Goal: Task Accomplishment & Management: Manage account settings

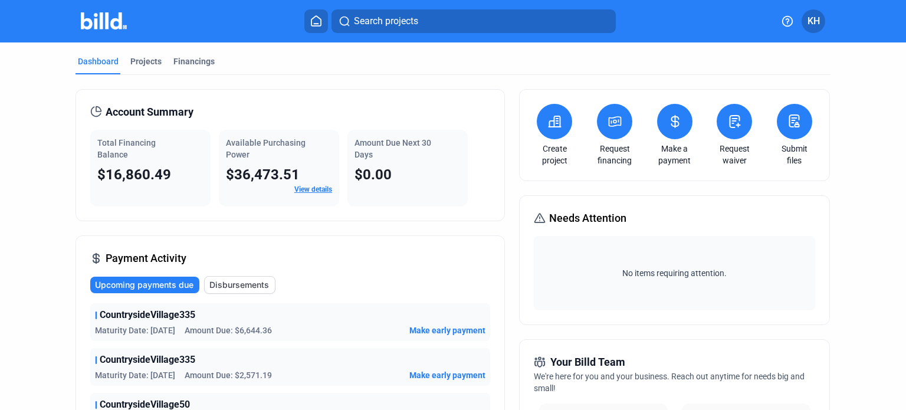
click at [811, 21] on span "KH" at bounding box center [814, 21] width 12 height 14
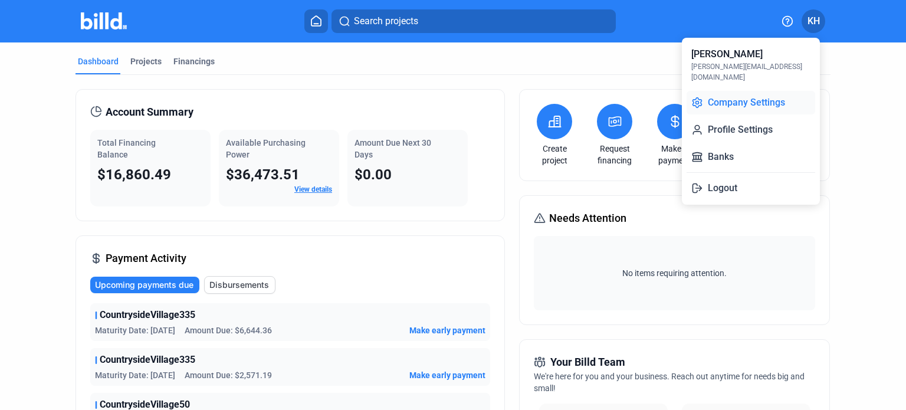
click at [736, 93] on button "Company Settings" at bounding box center [751, 103] width 129 height 24
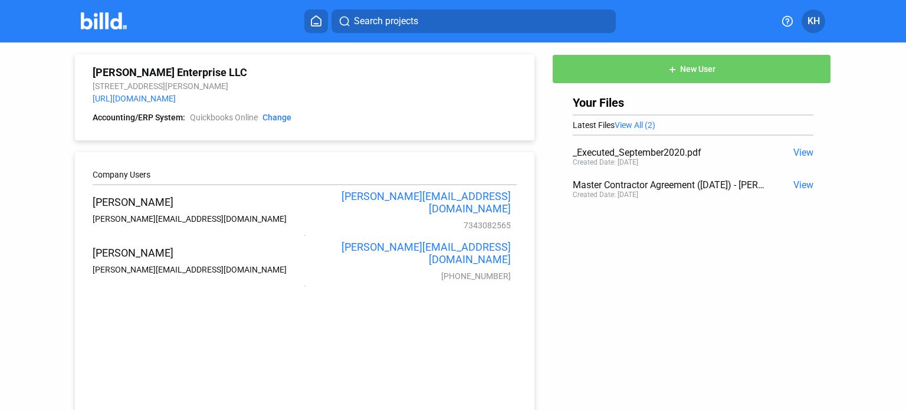
click at [690, 68] on span "New User" at bounding box center [697, 69] width 35 height 9
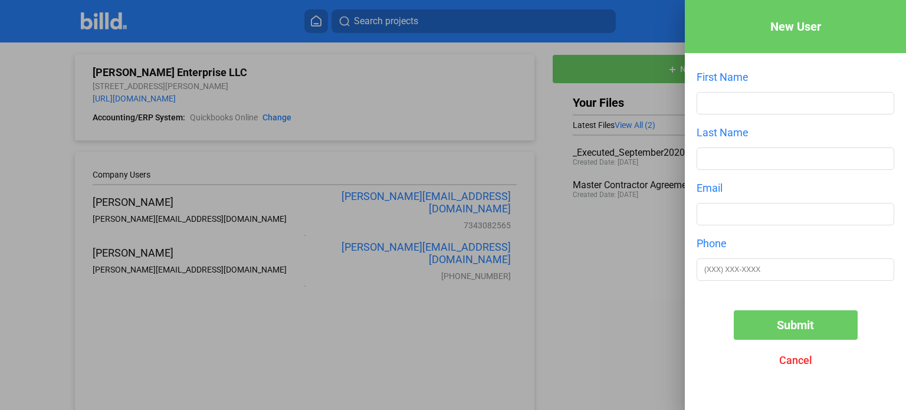
click at [628, 289] on div at bounding box center [453, 205] width 906 height 410
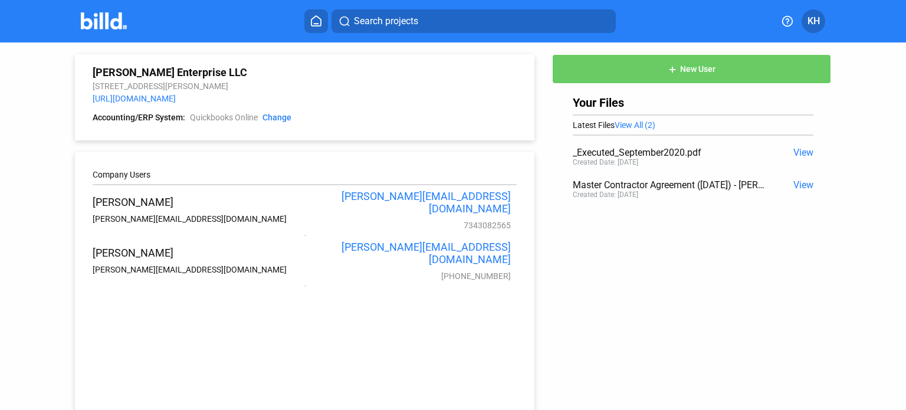
click at [628, 288] on div "[PERSON_NAME] Enterprise LLC [STREET_ADDRESS][PERSON_NAME] [URL][DOMAIN_NAME] A…" at bounding box center [452, 237] width 815 height 390
click at [810, 19] on span "KH" at bounding box center [814, 21] width 12 height 14
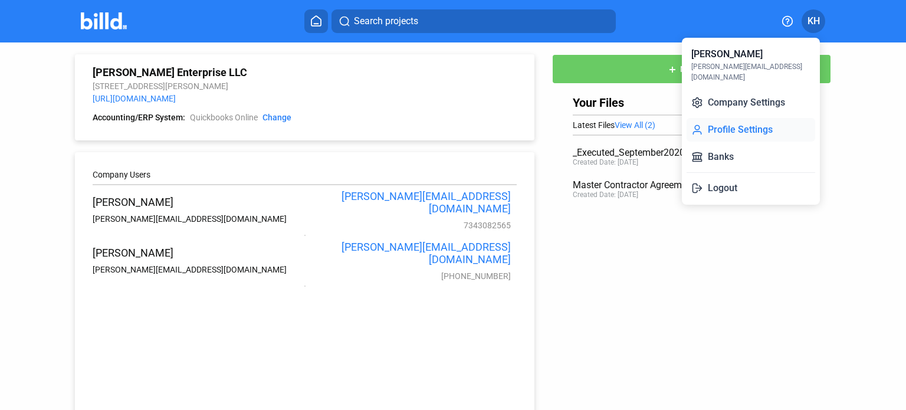
click at [750, 120] on button "Profile Settings" at bounding box center [751, 130] width 129 height 24
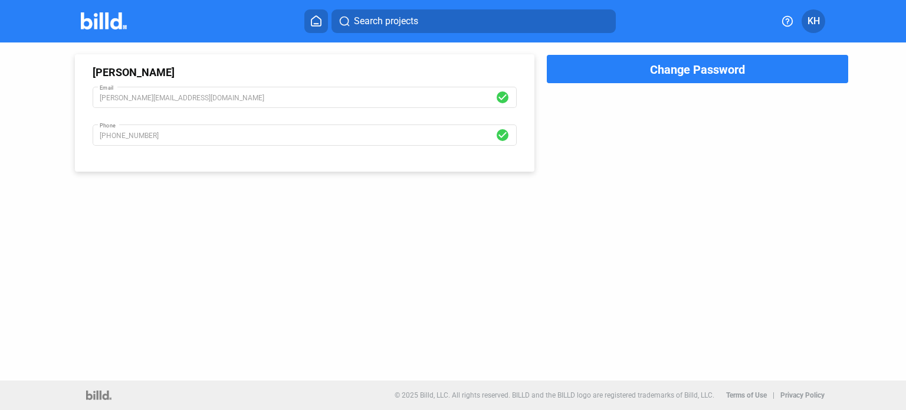
click at [814, 17] on span "KH" at bounding box center [814, 21] width 12 height 14
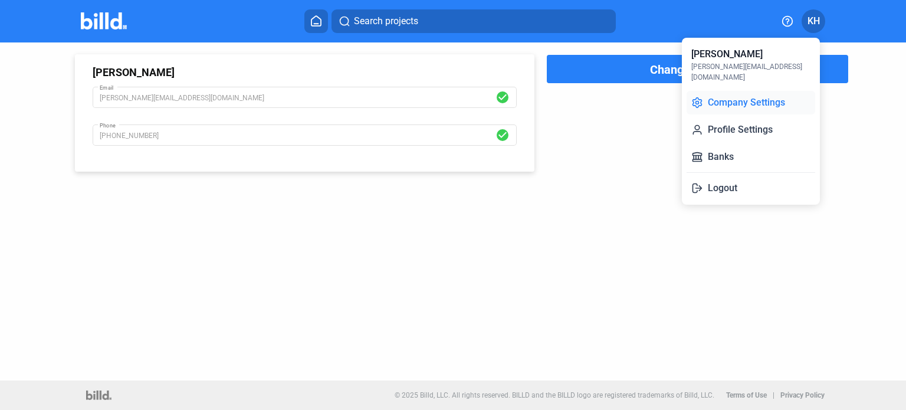
click at [770, 94] on button "Company Settings" at bounding box center [751, 103] width 129 height 24
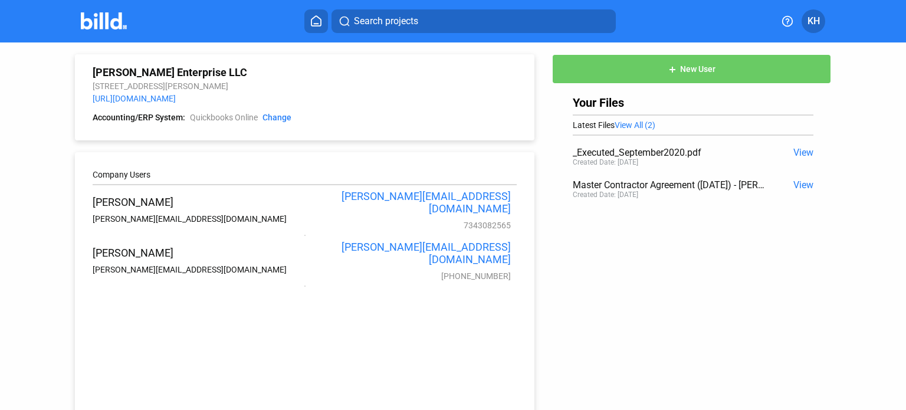
click at [694, 70] on span "New User" at bounding box center [697, 69] width 35 height 9
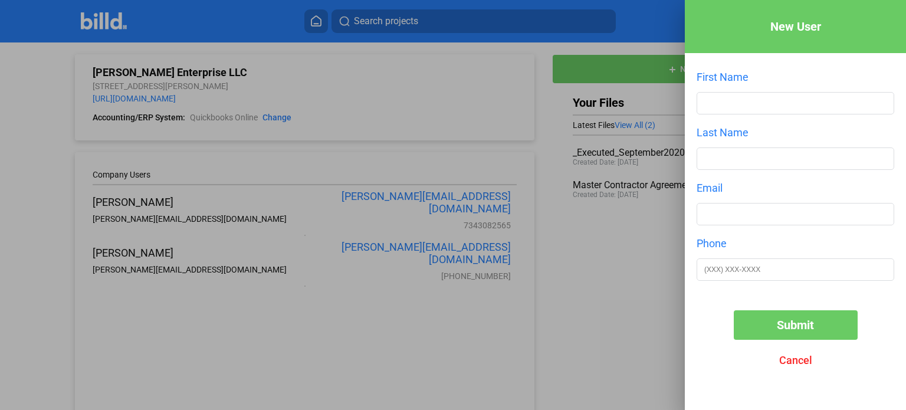
click at [788, 359] on span "Cancel" at bounding box center [795, 360] width 33 height 12
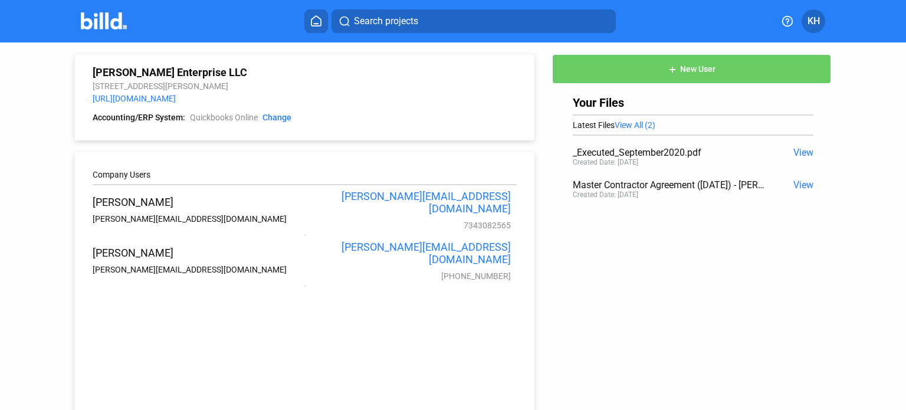
click at [98, 21] on img at bounding box center [104, 20] width 47 height 17
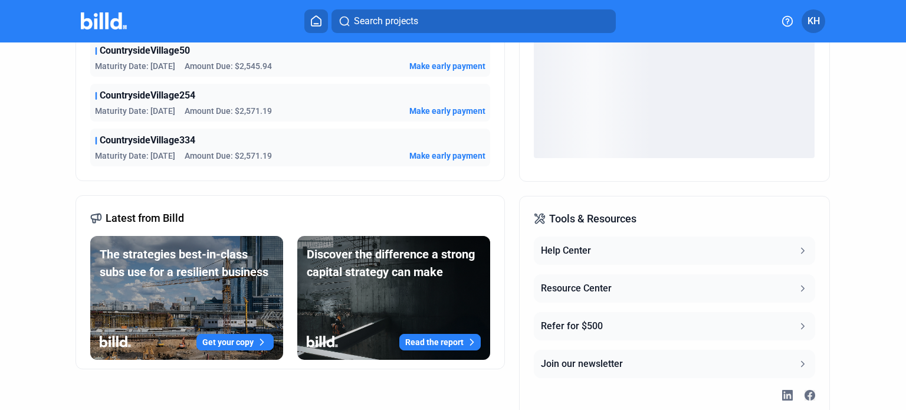
scroll to position [403, 0]
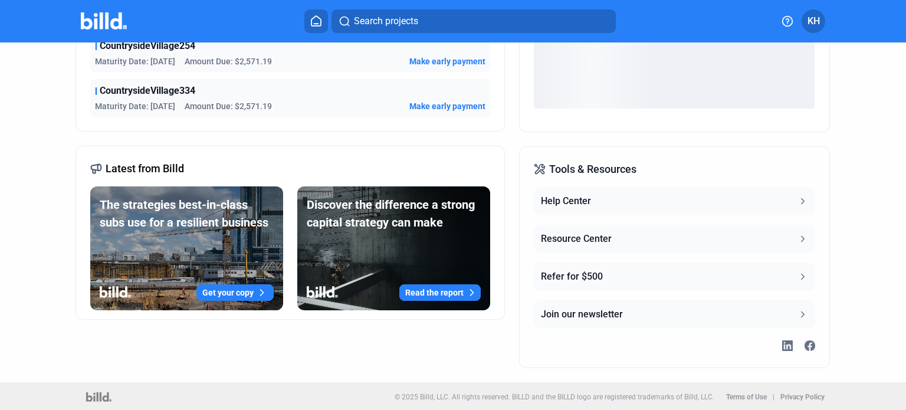
click at [802, 199] on icon at bounding box center [803, 201] width 3 height 5
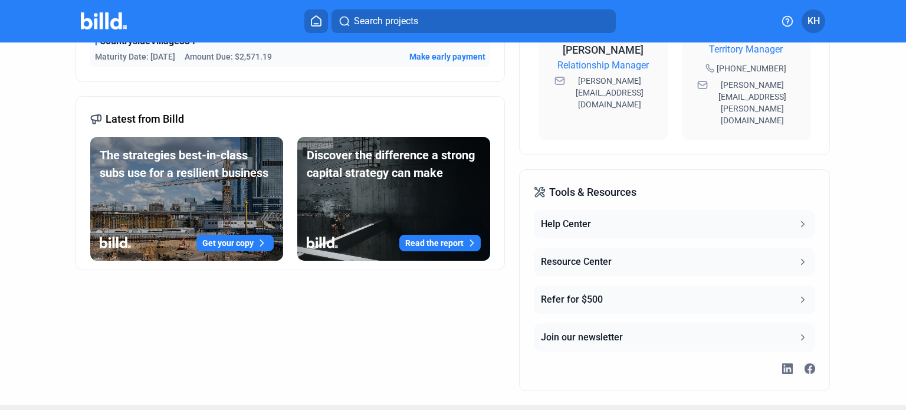
scroll to position [0, 0]
